Goal: Task Accomplishment & Management: Manage account settings

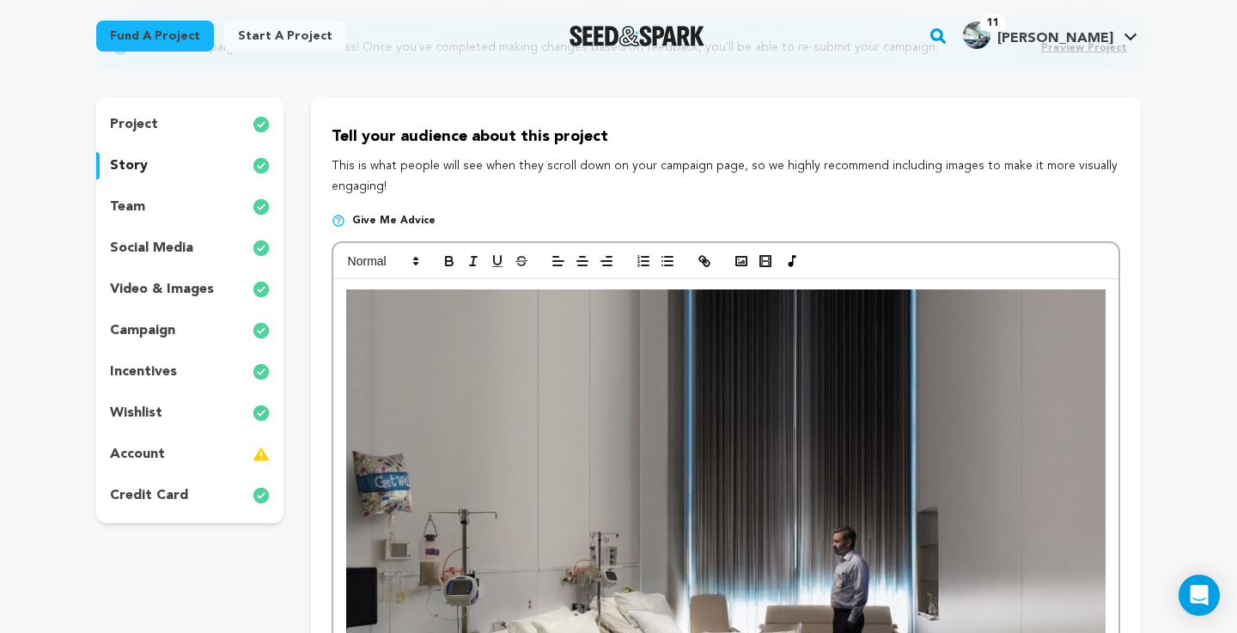
scroll to position [187, 0]
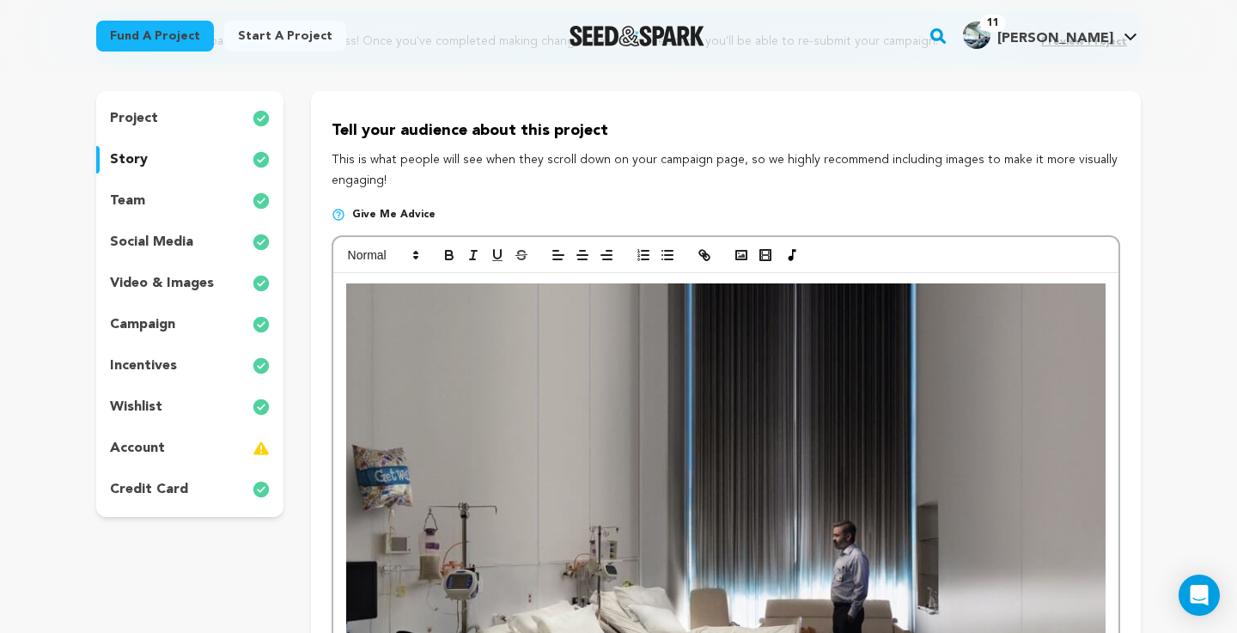
click at [180, 402] on div "wishlist" at bounding box center [189, 406] width 187 height 27
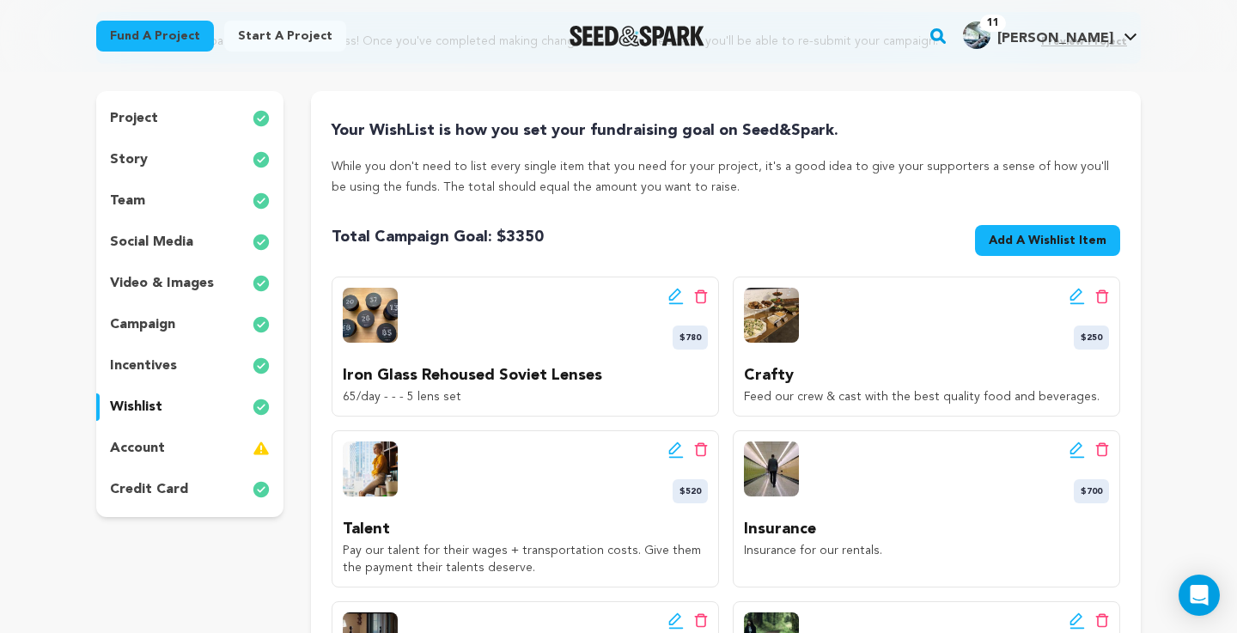
click at [182, 380] on div "project story team social media video & images campaign incentives wishlist acc…" at bounding box center [189, 304] width 187 height 426
click at [176, 372] on div "incentives" at bounding box center [189, 365] width 187 height 27
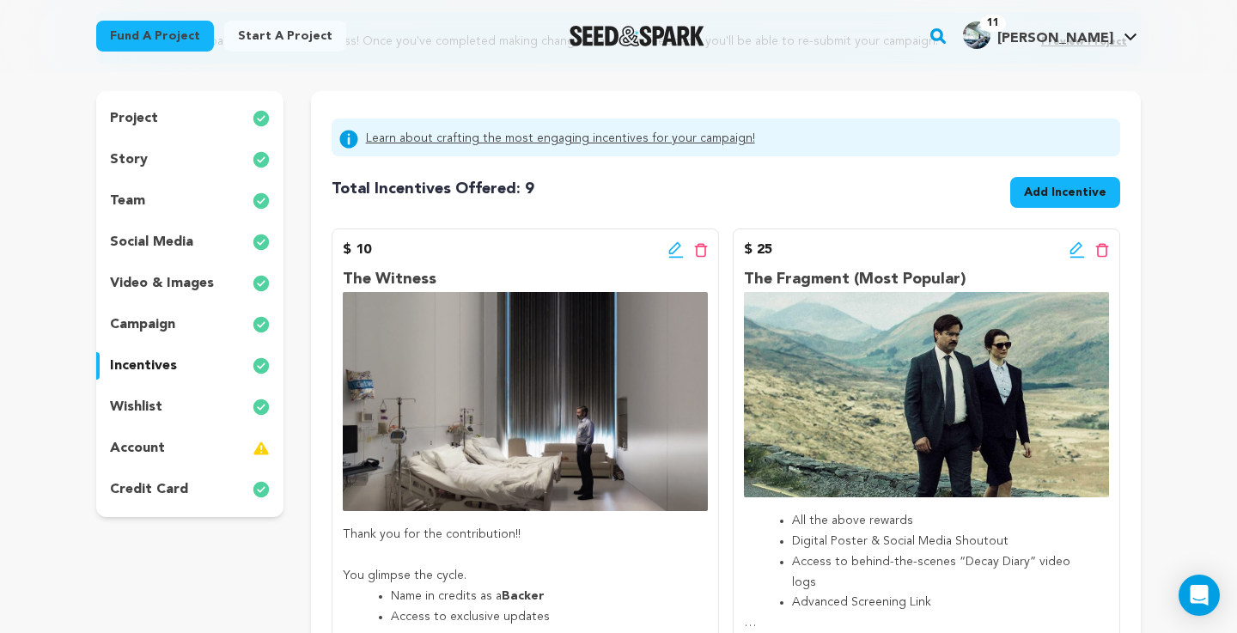
click at [172, 333] on p "campaign" at bounding box center [142, 324] width 65 height 21
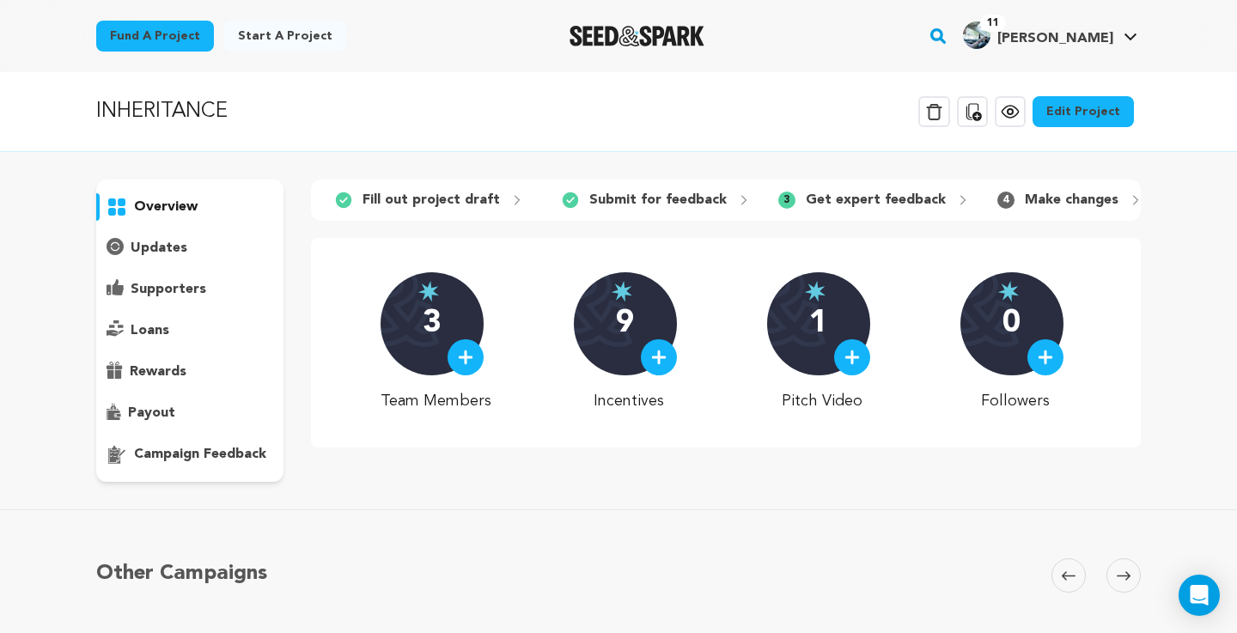
click at [167, 456] on p "campaign feedback" at bounding box center [200, 454] width 132 height 21
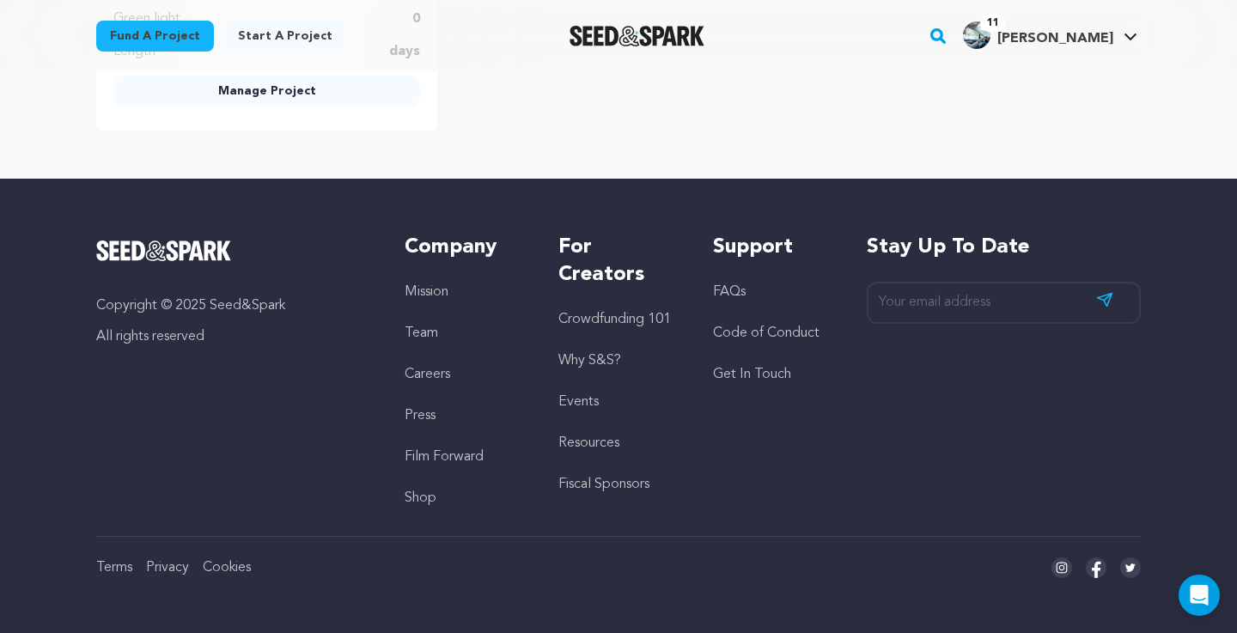
scroll to position [4130, 0]
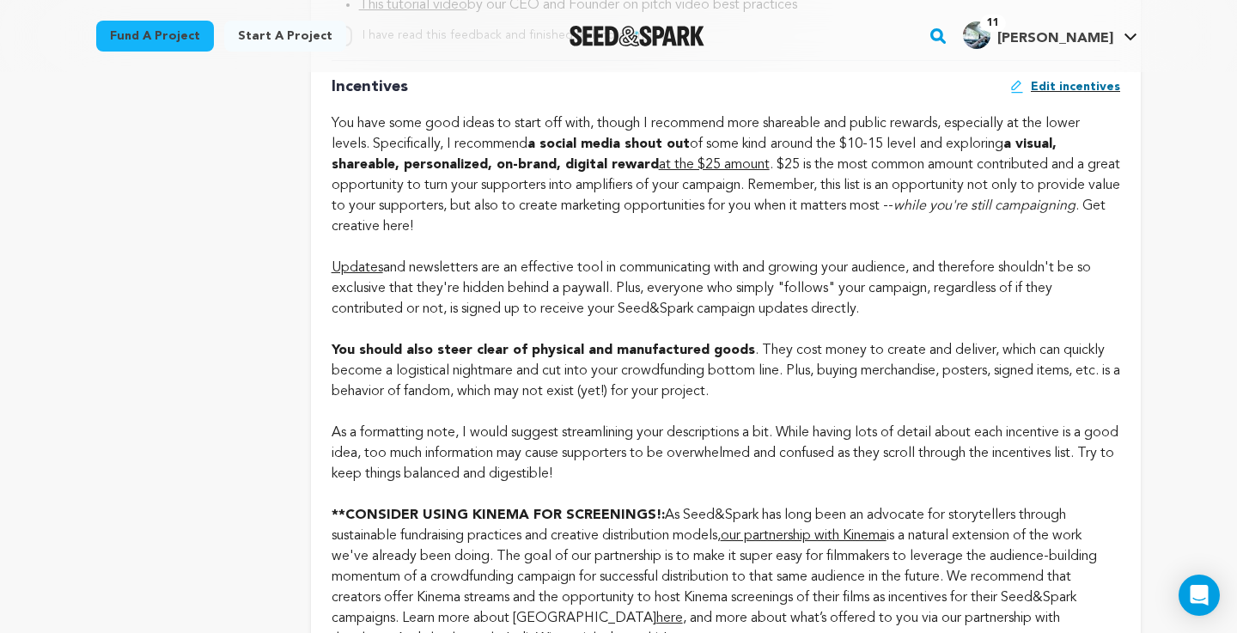
scroll to position [1855, 0]
click at [885, 45] on div "I have read this feedback and finished making changes." at bounding box center [726, 34] width 788 height 21
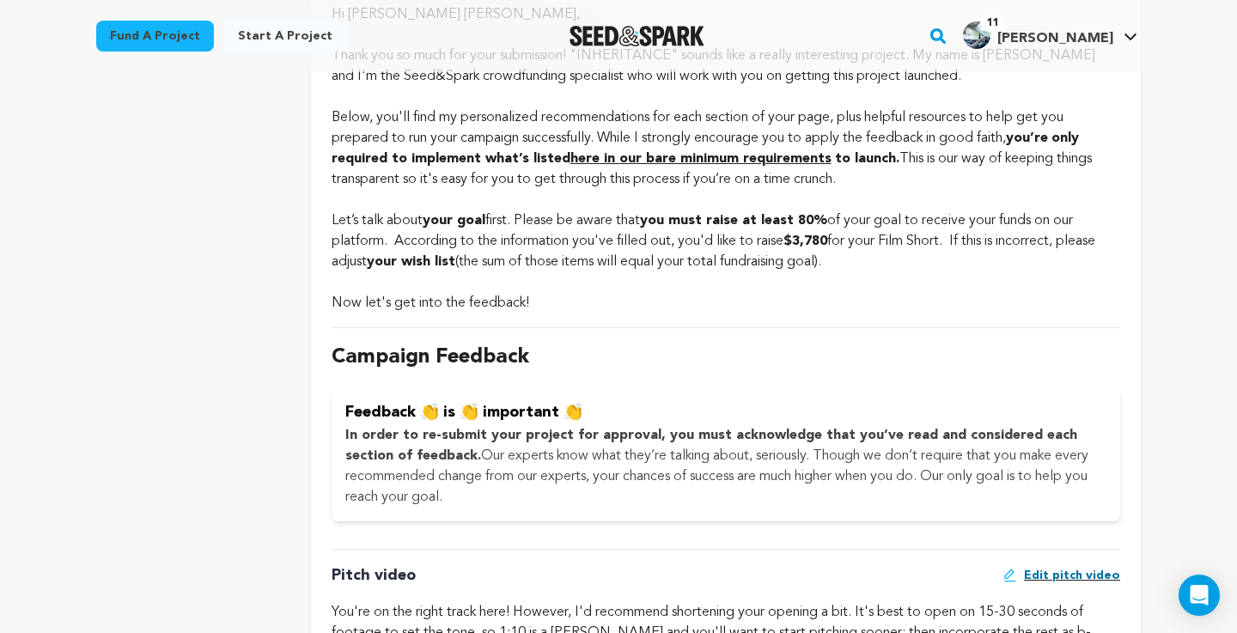
scroll to position [772, 0]
